Goal: Transaction & Acquisition: Purchase product/service

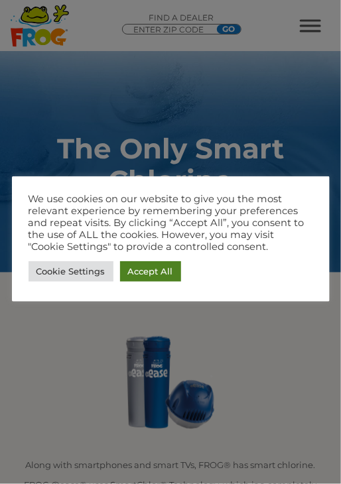
click at [154, 266] on link "Accept All" at bounding box center [150, 271] width 61 height 21
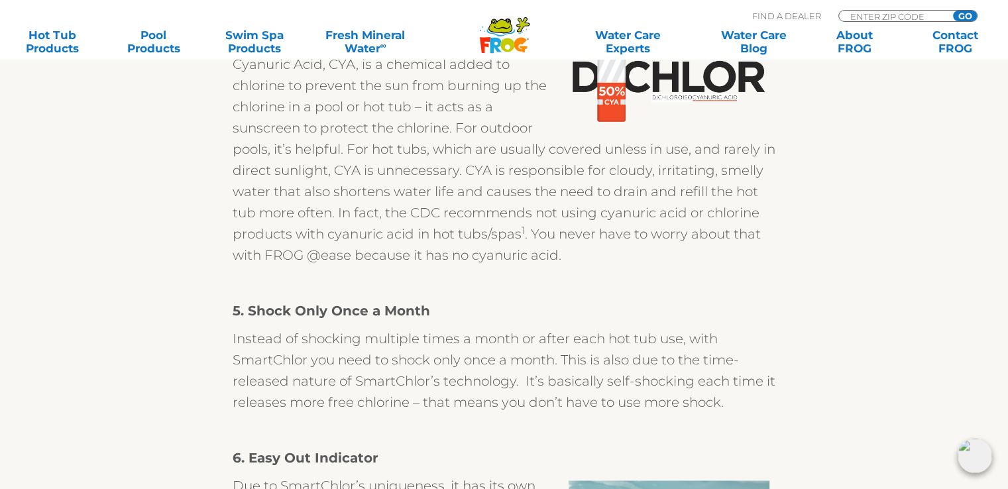
scroll to position [1591, 0]
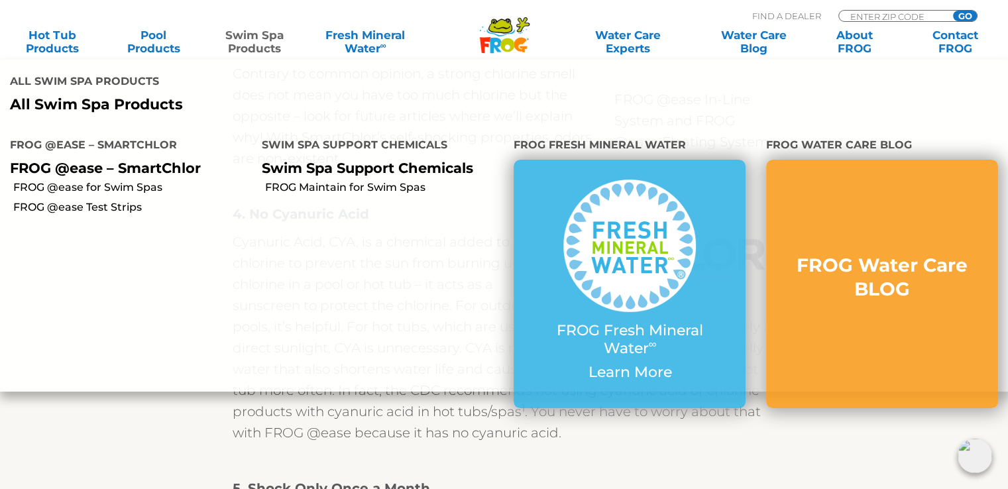
click at [255, 38] on link "Swim Spa Products" at bounding box center [254, 42] width 78 height 27
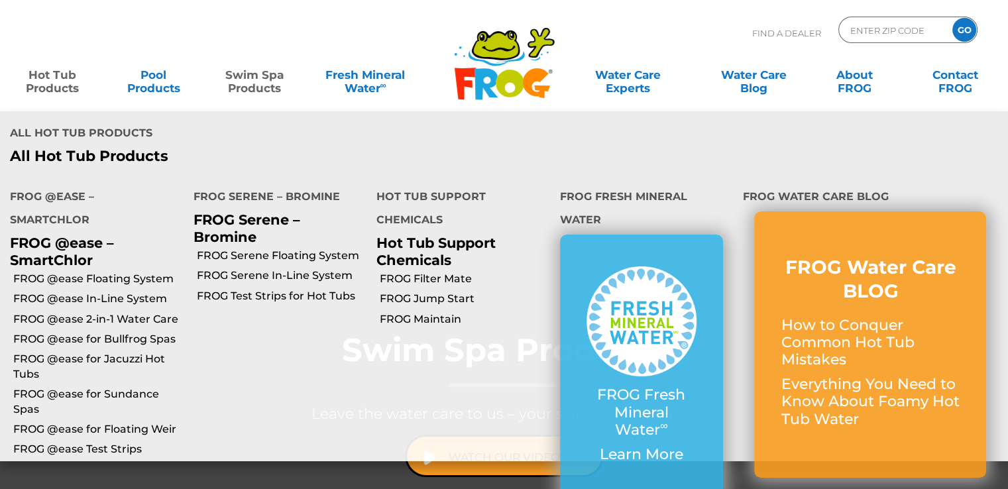
click at [48, 78] on link "Hot Tub Products" at bounding box center [52, 75] width 78 height 27
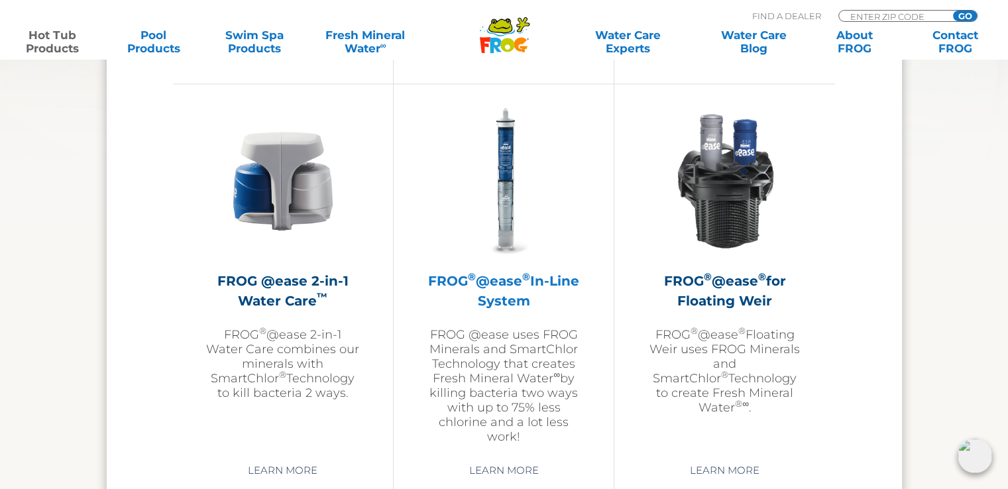
scroll to position [1922, 0]
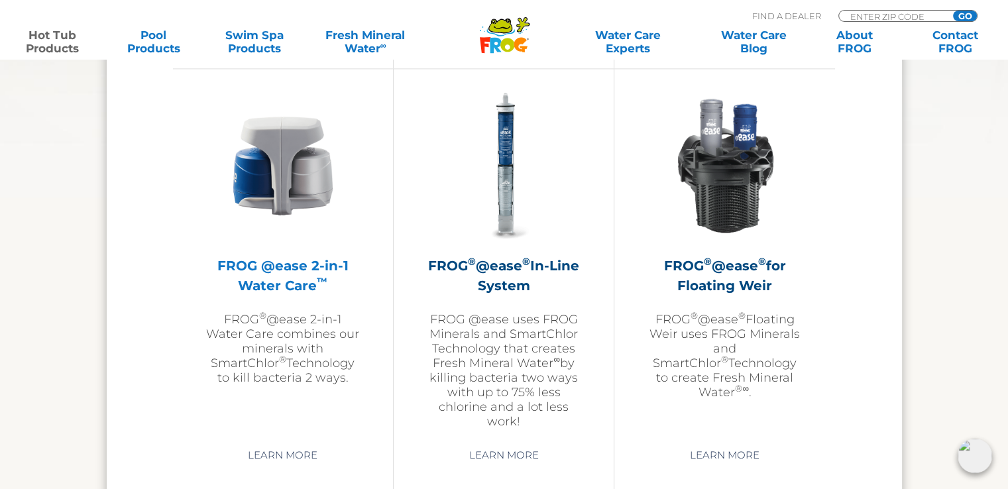
click at [253, 272] on h2 "FROG @ease 2-in-1 Water Care ™" at bounding box center [283, 276] width 154 height 40
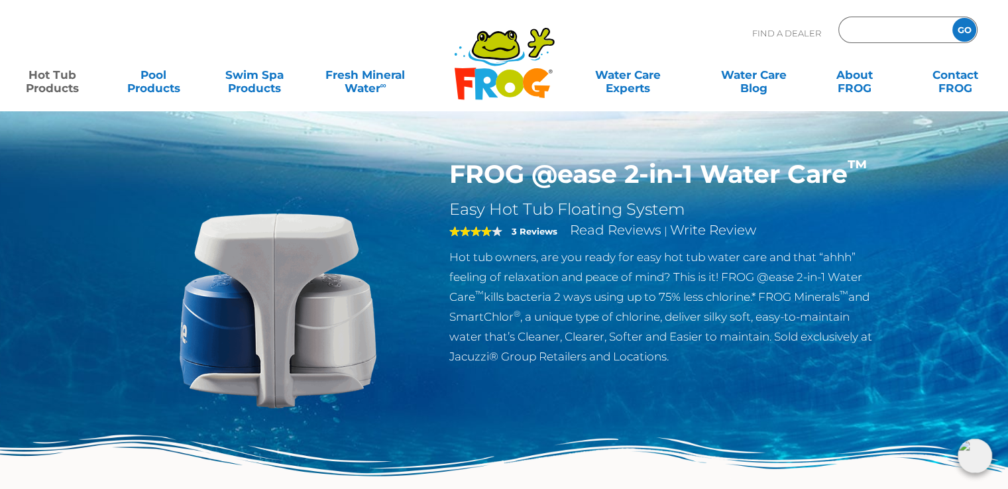
click at [866, 33] on input "Zip Code Form" at bounding box center [893, 30] width 89 height 19
type input "72756"
click at [966, 30] on input "GO" at bounding box center [965, 30] width 24 height 24
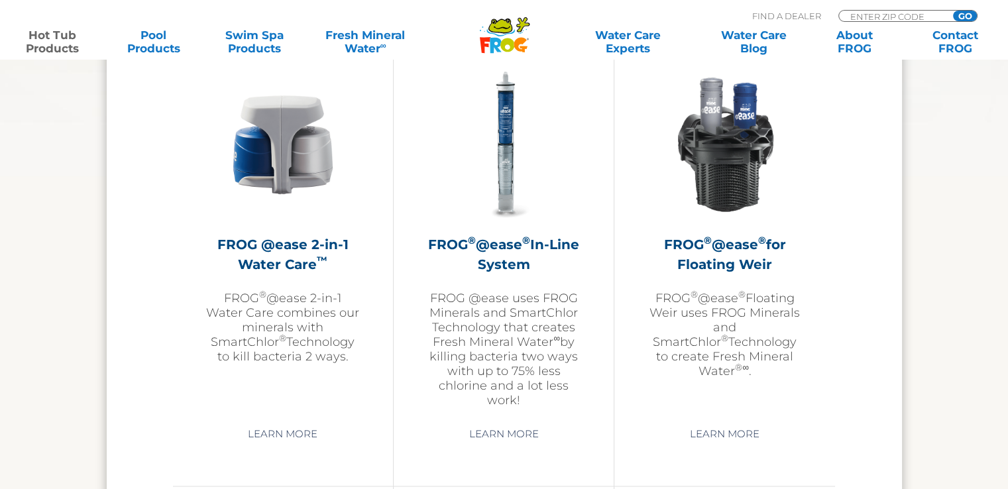
scroll to position [1944, 0]
